Goal: Transaction & Acquisition: Purchase product/service

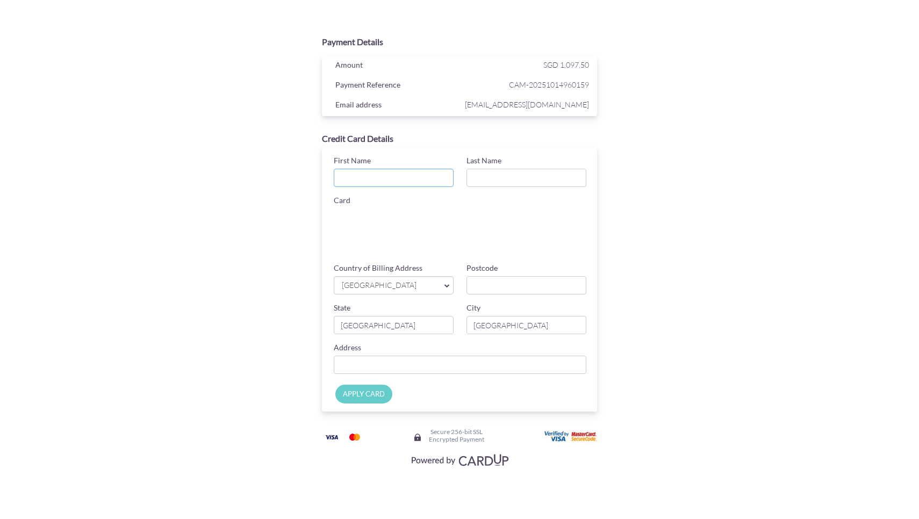
click at [407, 179] on input "First Name" at bounding box center [394, 178] width 120 height 18
type input "[PERSON_NAME]"
type input "Van Criekinge"
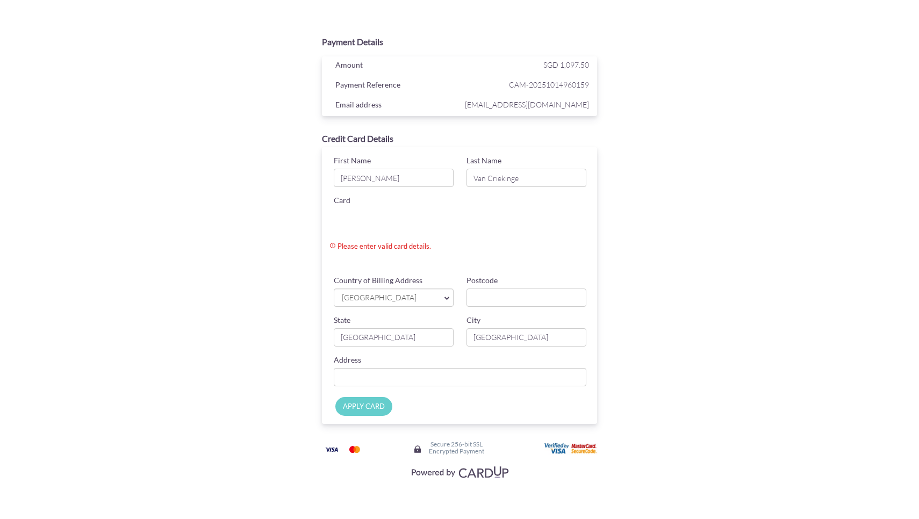
click at [405, 298] on span "[GEOGRAPHIC_DATA]" at bounding box center [388, 297] width 95 height 11
type input "098"
type input "098450"
click at [488, 316] on div "City [GEOGRAPHIC_DATA]" at bounding box center [526, 331] width 133 height 32
type input "2"
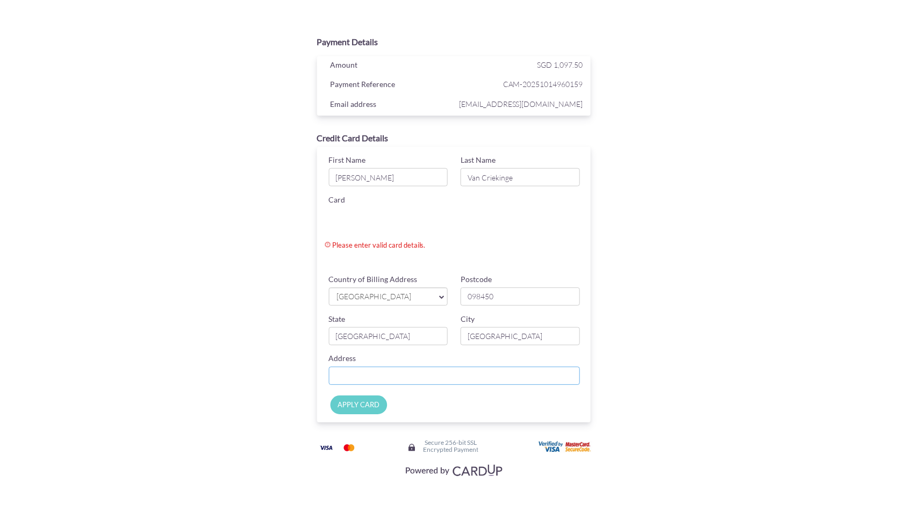
type input "[STREET_ADDRESS]"
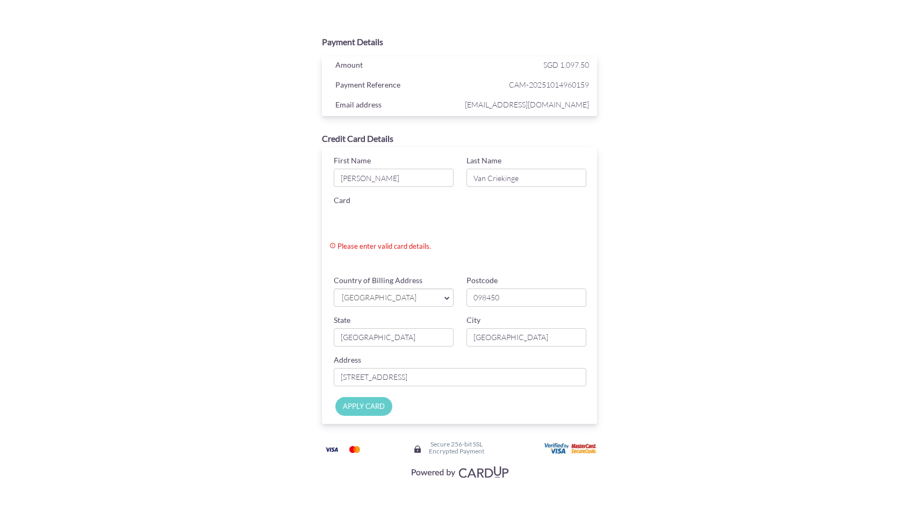
click at [373, 409] on input "APPLY CARD" at bounding box center [363, 406] width 57 height 19
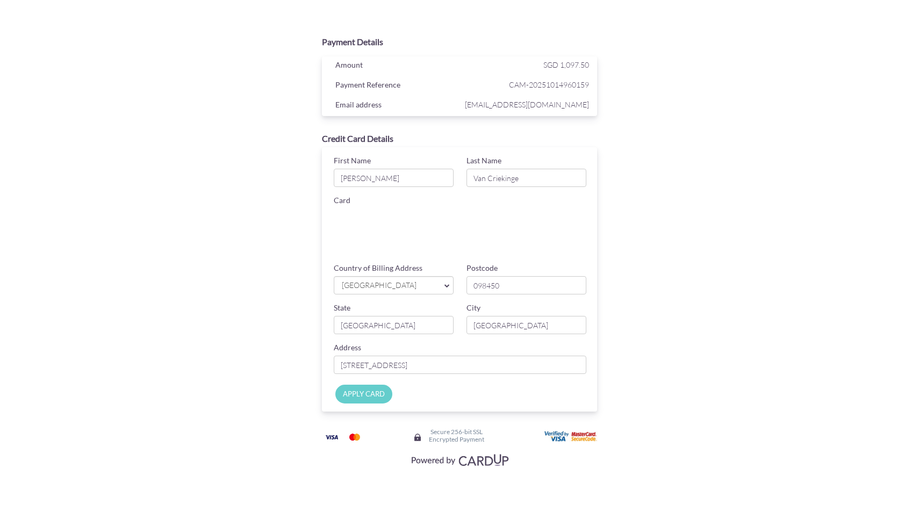
click at [361, 391] on input "APPLY CARD" at bounding box center [363, 394] width 57 height 19
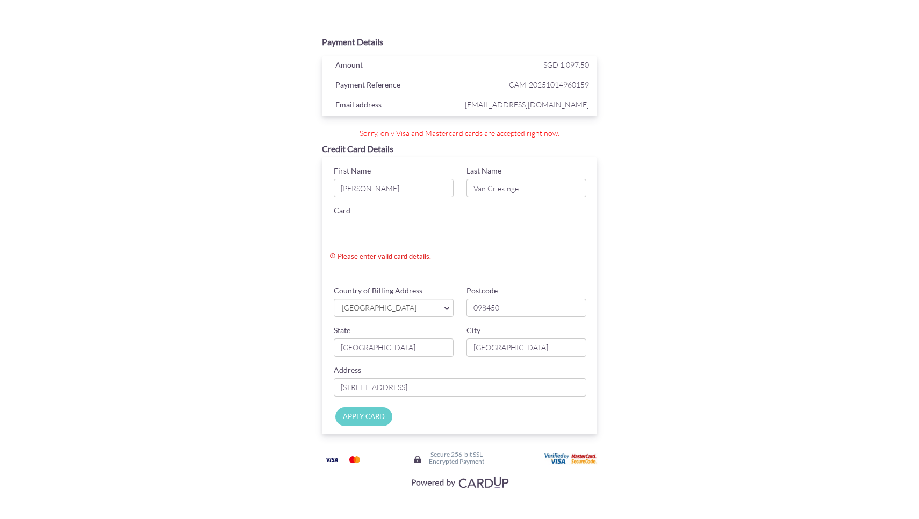
click at [243, 228] on div "Payment Details Amount SGD 1,097.50 Payment Reference CAM-20251014960159 Email …" at bounding box center [460, 262] width 524 height 462
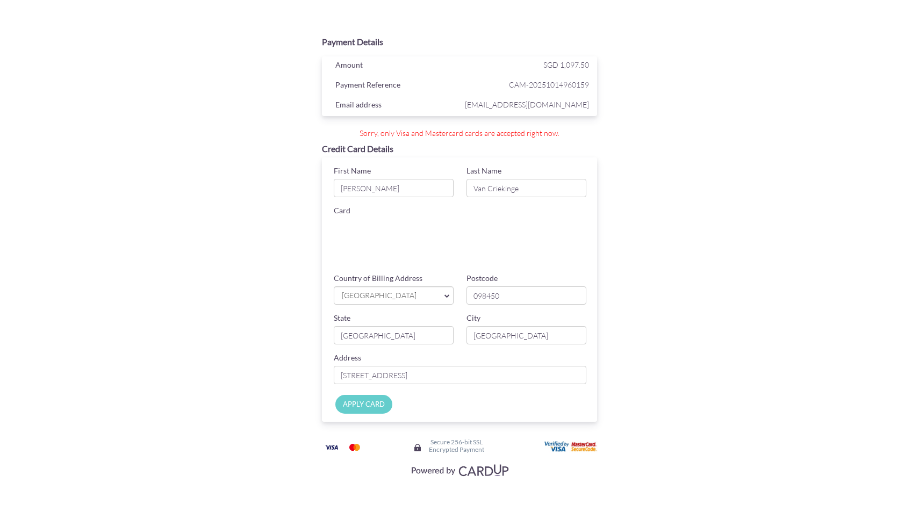
click at [547, 247] on div "Card" at bounding box center [462, 227] width 286 height 44
click at [637, 280] on div "Payment Details Amount SGD 1,097.50 Payment Reference CAM-20251014960159 Email …" at bounding box center [460, 256] width 524 height 450
click at [372, 405] on input "Apply Card" at bounding box center [363, 404] width 57 height 19
type input "Applying..."
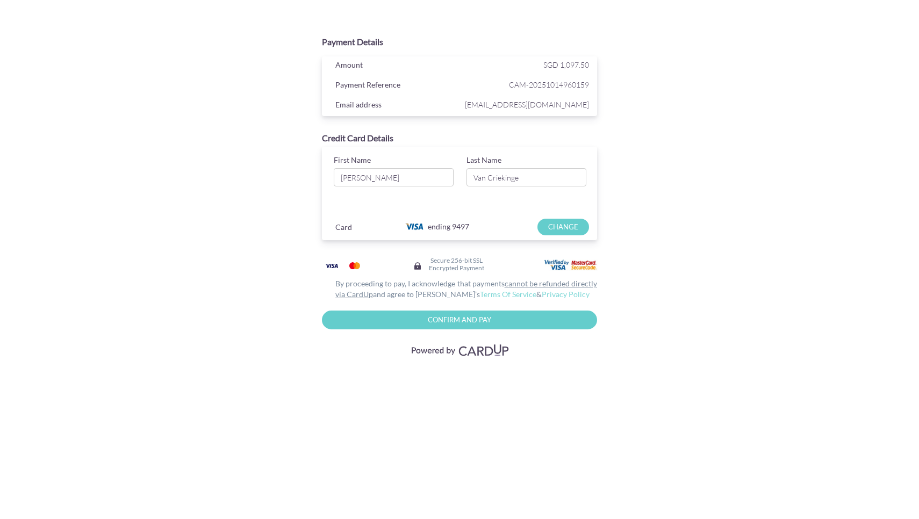
click at [438, 323] on input "Confirm and Pay" at bounding box center [459, 320] width 275 height 19
type input "Please wait..."
